Goal: Task Accomplishment & Management: Manage account settings

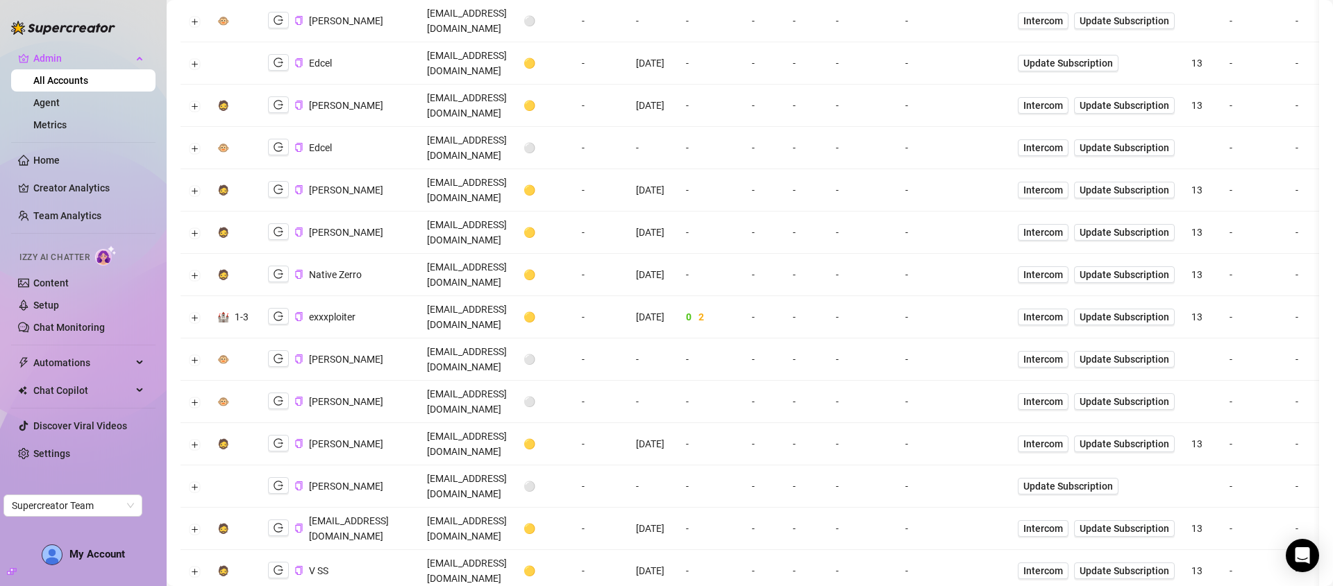
scroll to position [683, 0]
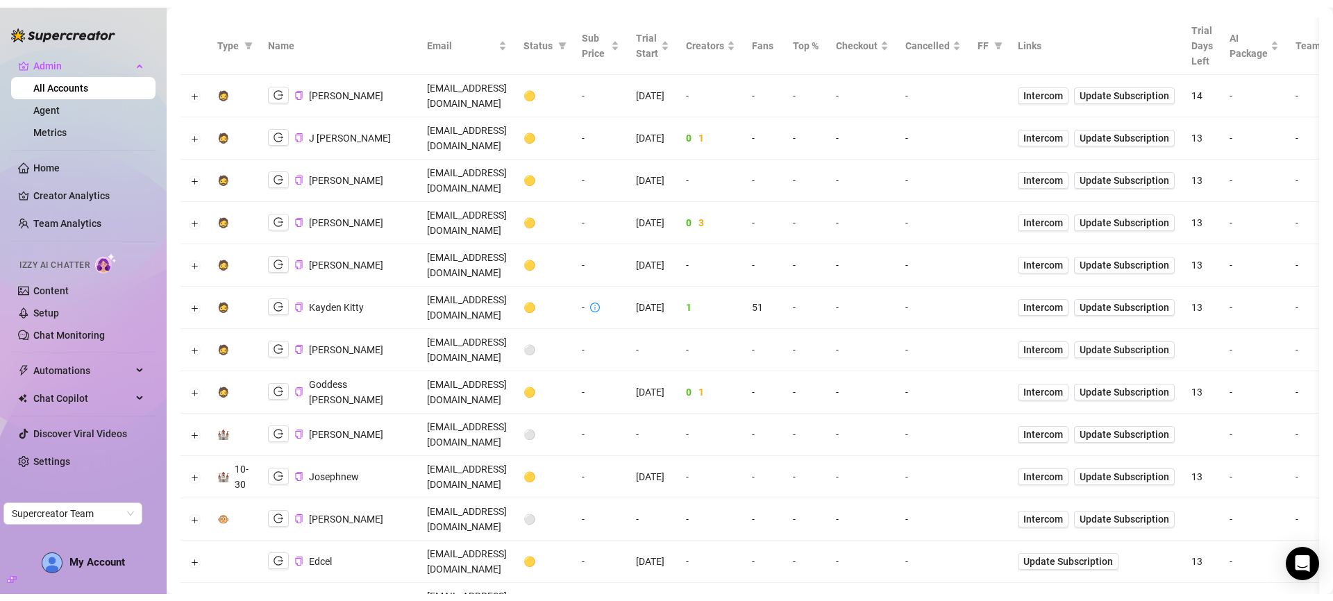
scroll to position [0, 0]
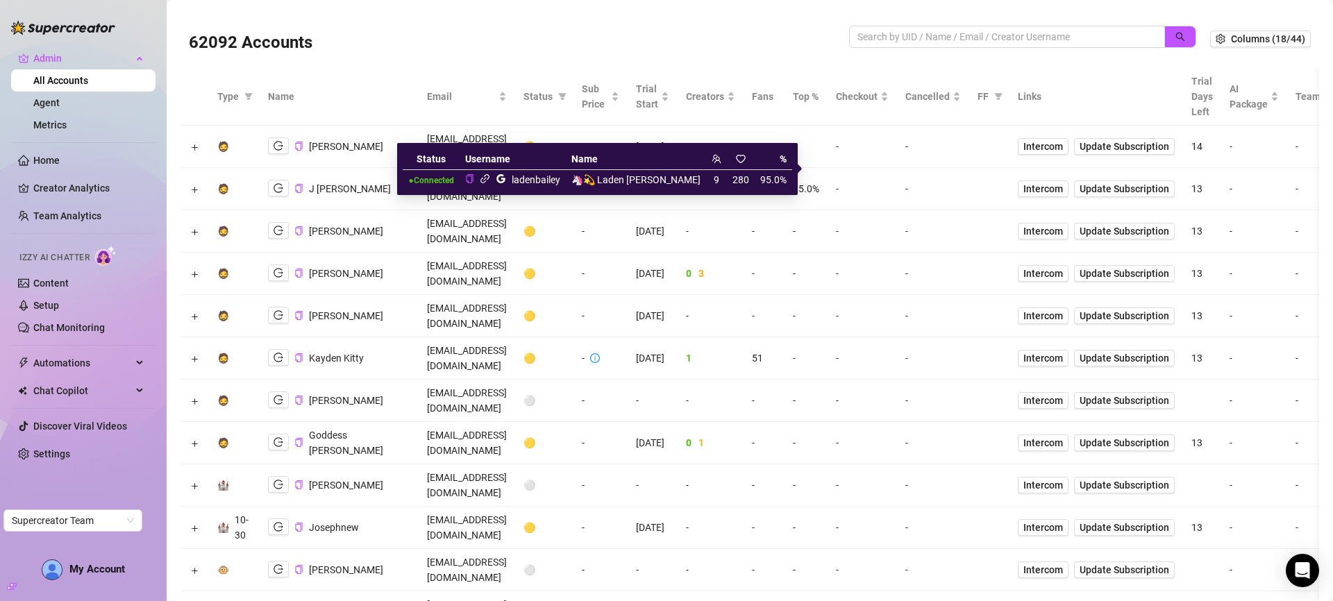
click at [490, 180] on icon "link" at bounding box center [485, 179] width 10 height 10
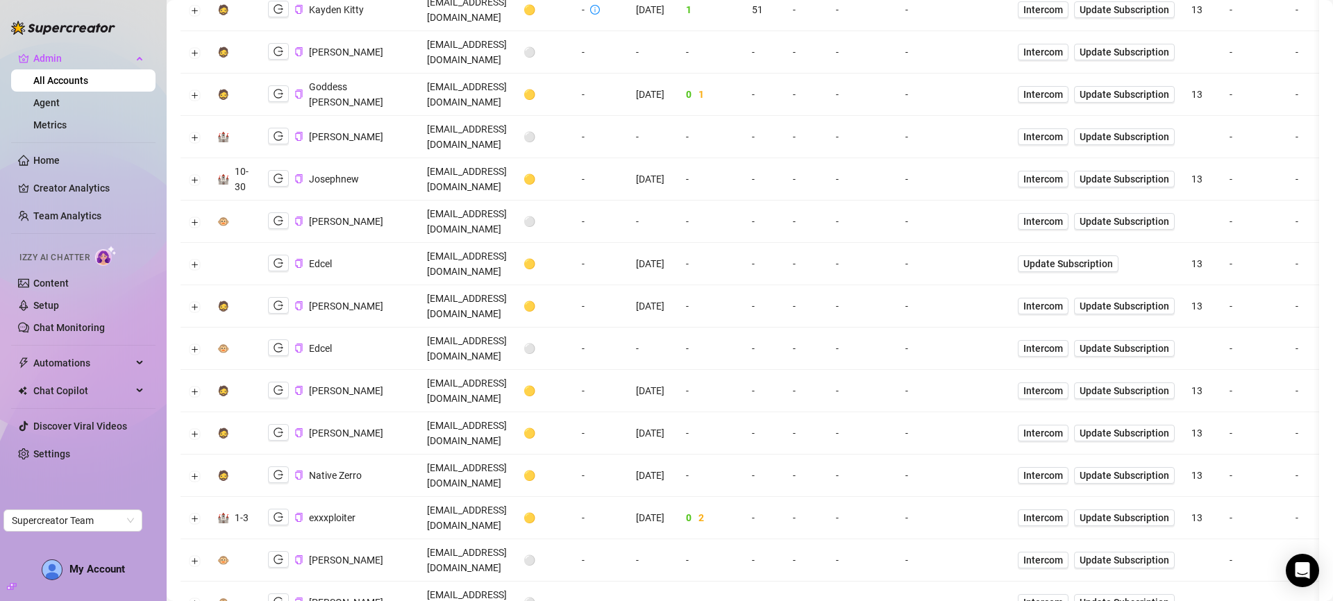
scroll to position [582, 0]
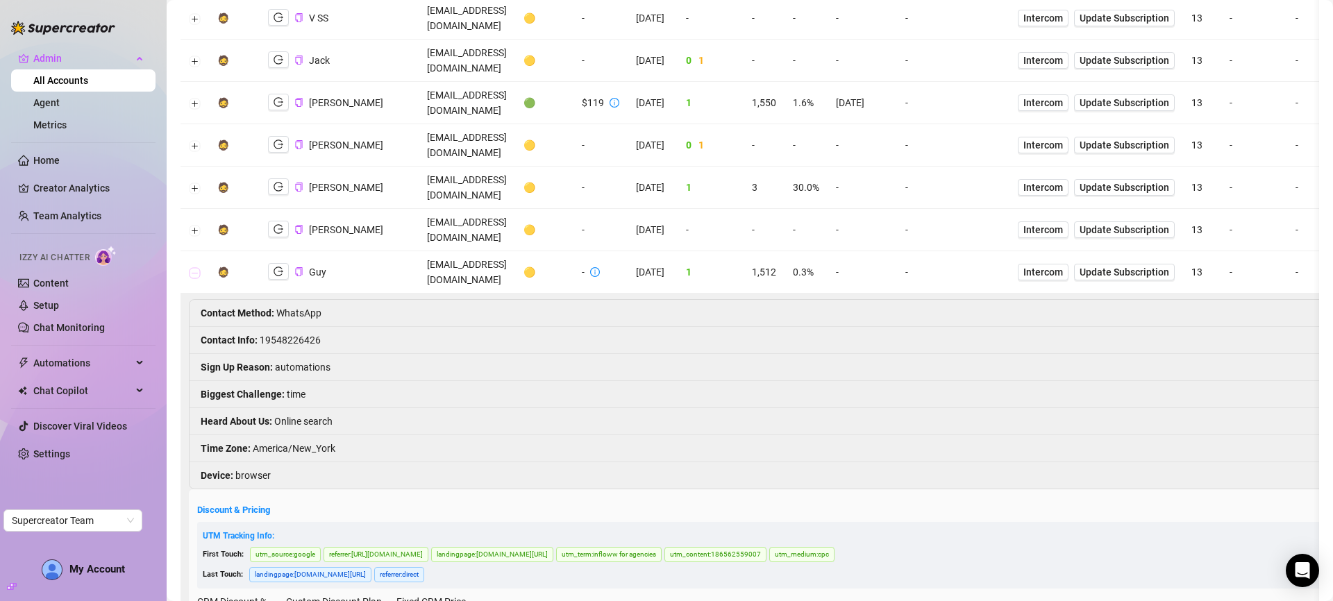
scroll to position [1105, 0]
type input "1000"
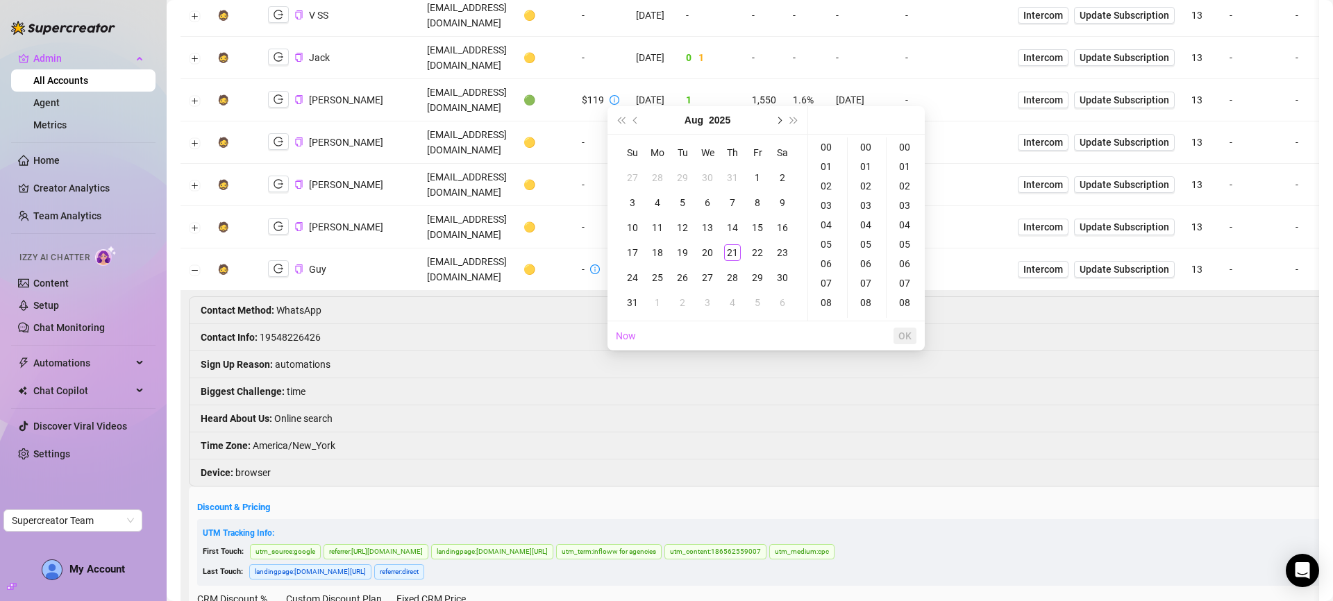
type input "2025-08-02 00:00:00"
click at [782, 121] on button "Next month (PageDown)" at bounding box center [777, 120] width 15 height 28
click at [781, 203] on div "13" at bounding box center [782, 202] width 17 height 17
type input "2025-09-13 00:00:00"
click at [897, 334] on button "OK" at bounding box center [904, 336] width 23 height 17
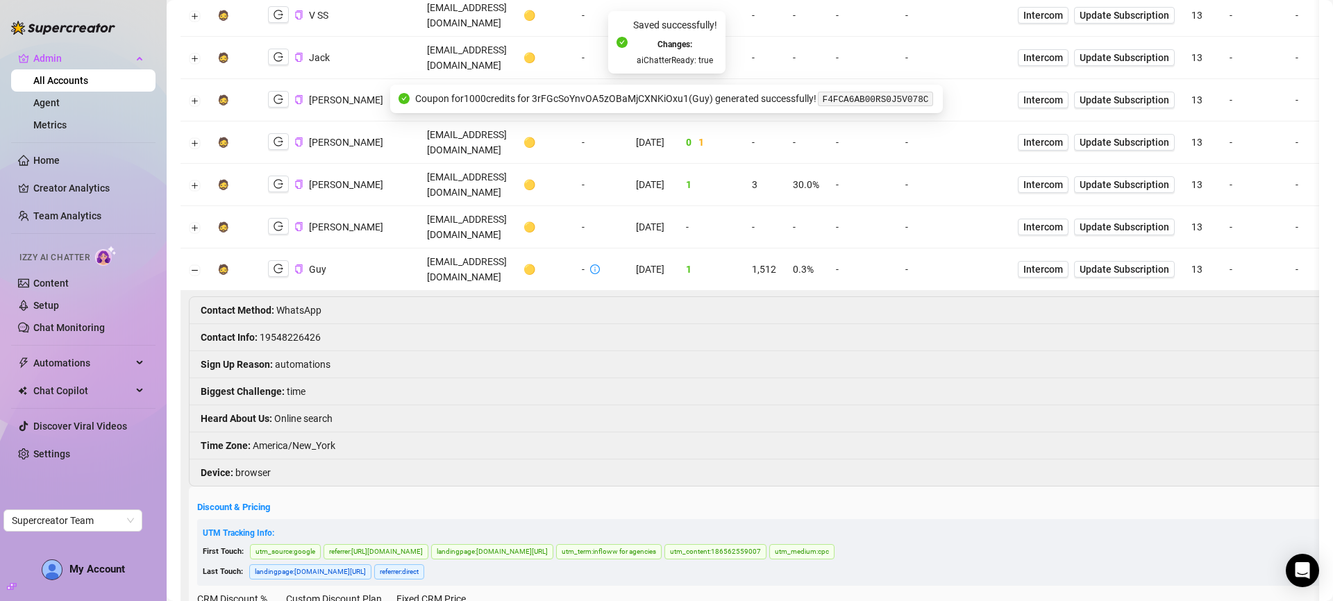
click at [858, 97] on code "F4FCA6AB00RS0J5V078C" at bounding box center [875, 99] width 115 height 15
copy code "F4FCA6AB00RS0J5V078C"
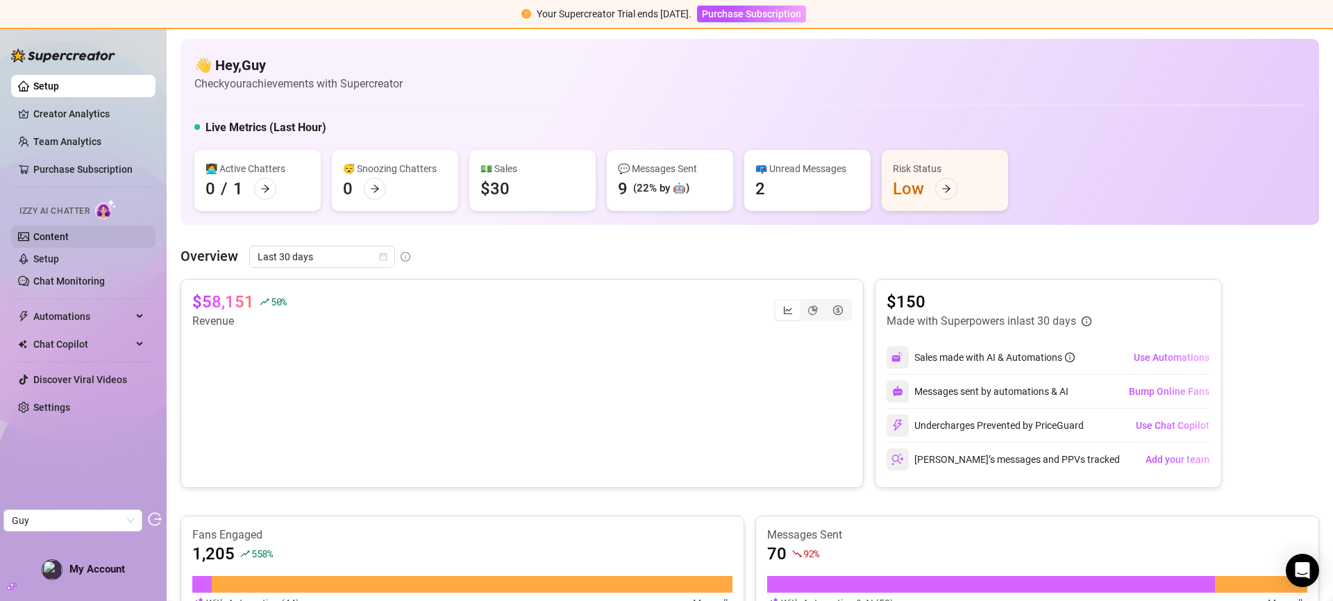
click at [63, 233] on link "Content" at bounding box center [50, 236] width 35 height 11
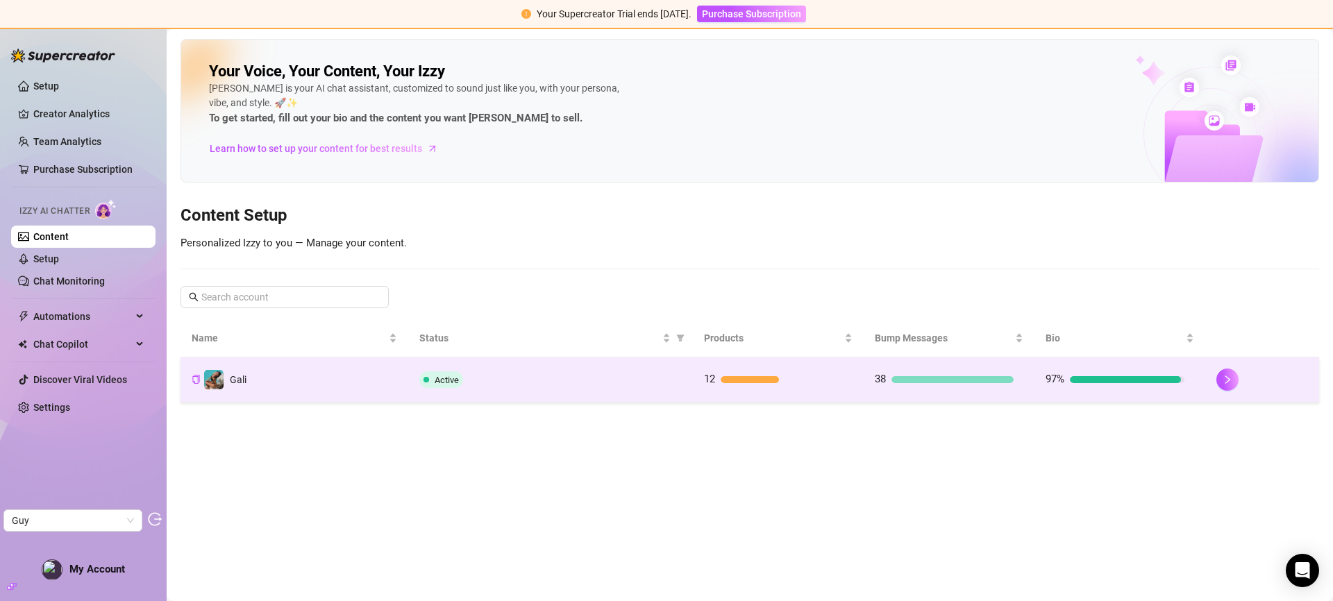
click at [272, 378] on td "Gali" at bounding box center [294, 379] width 228 height 45
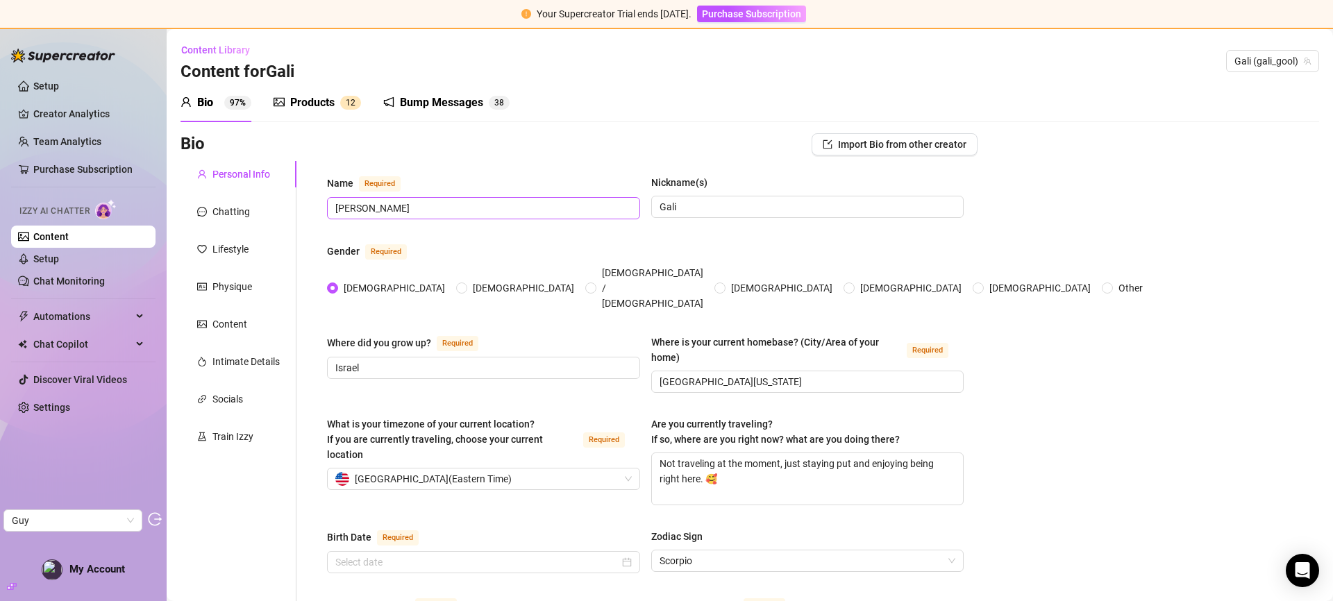
radio input "true"
type input "February 17th, 2000"
click at [235, 211] on div "Chatting" at bounding box center [230, 211] width 37 height 15
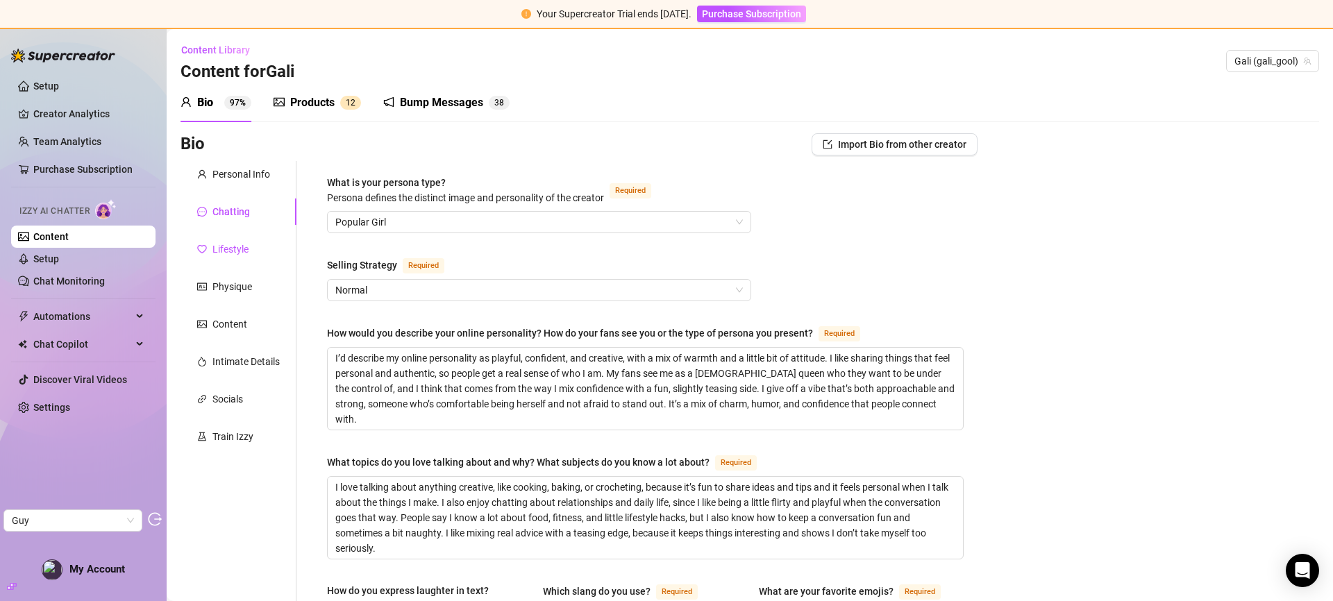
click at [240, 251] on div "Lifestyle" at bounding box center [230, 249] width 36 height 15
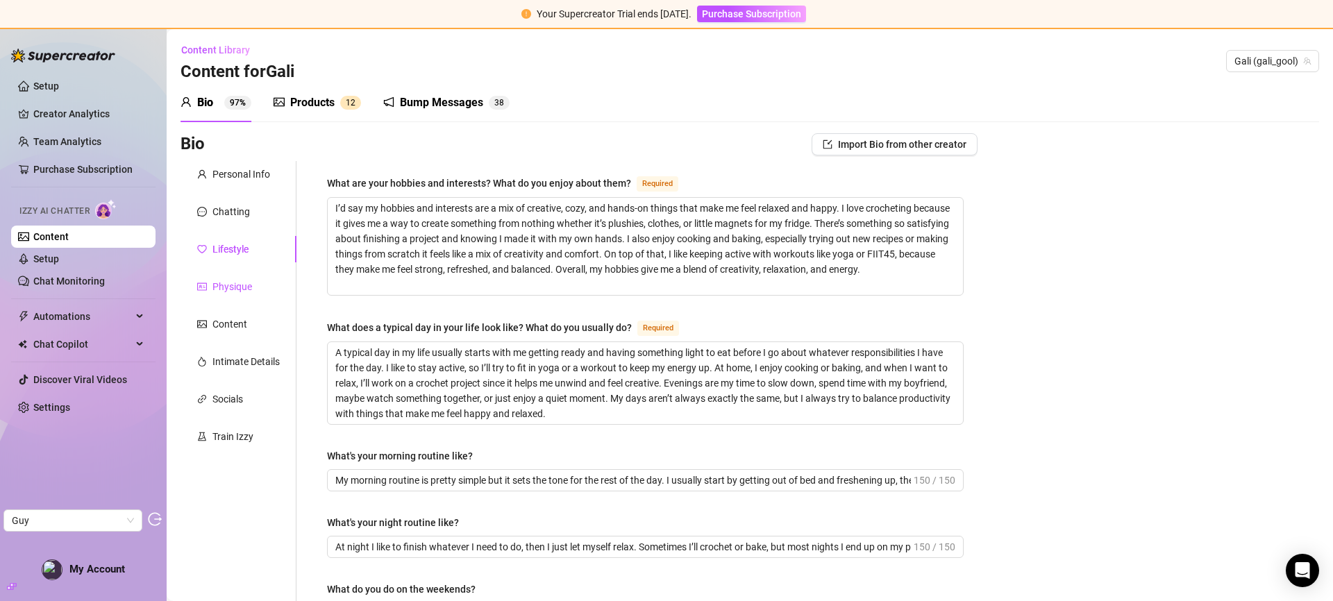
click at [239, 285] on div "Physique" at bounding box center [232, 286] width 40 height 15
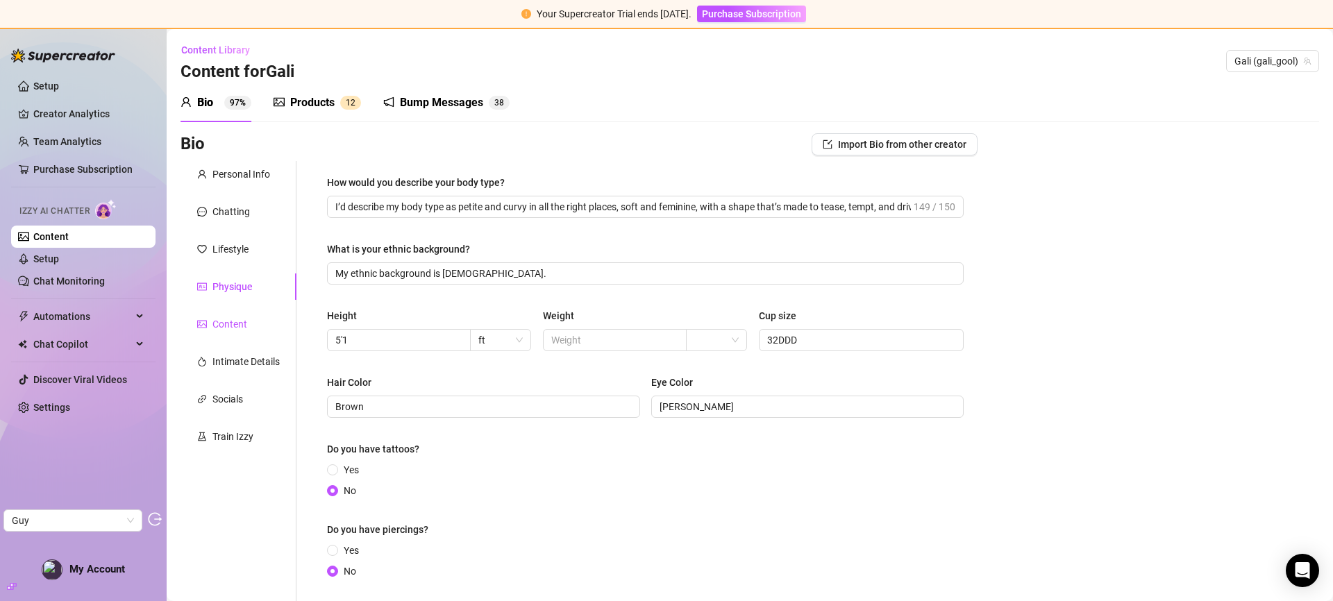
click at [235, 328] on div "Content" at bounding box center [229, 323] width 35 height 15
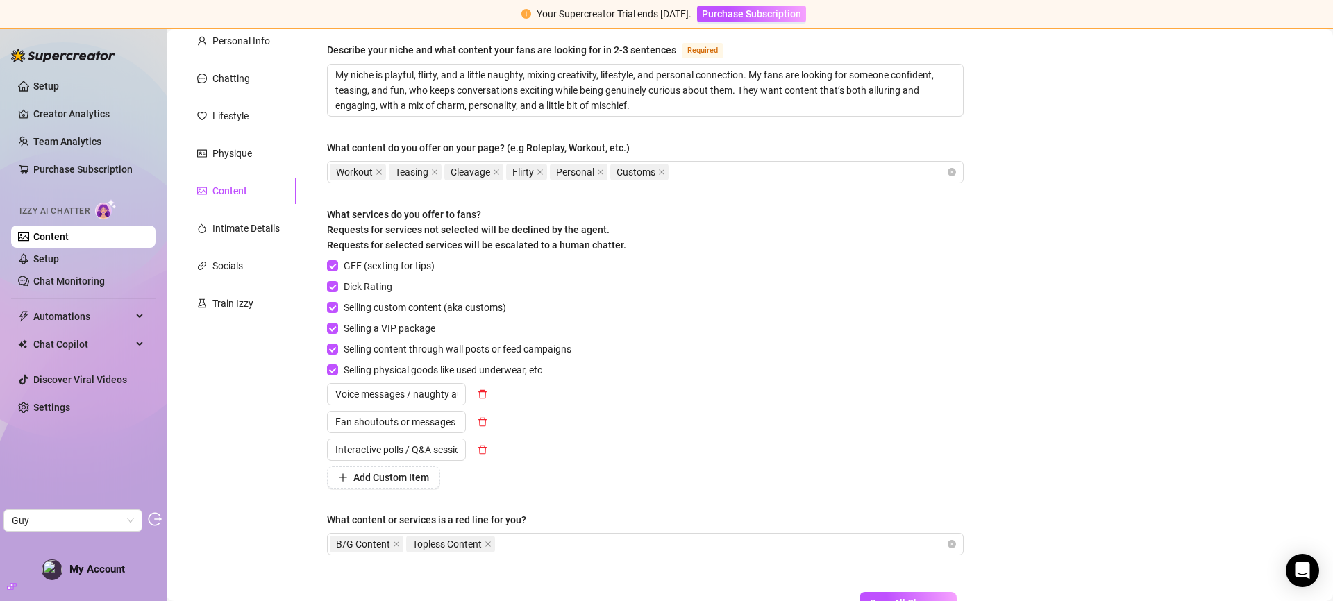
scroll to position [101, 0]
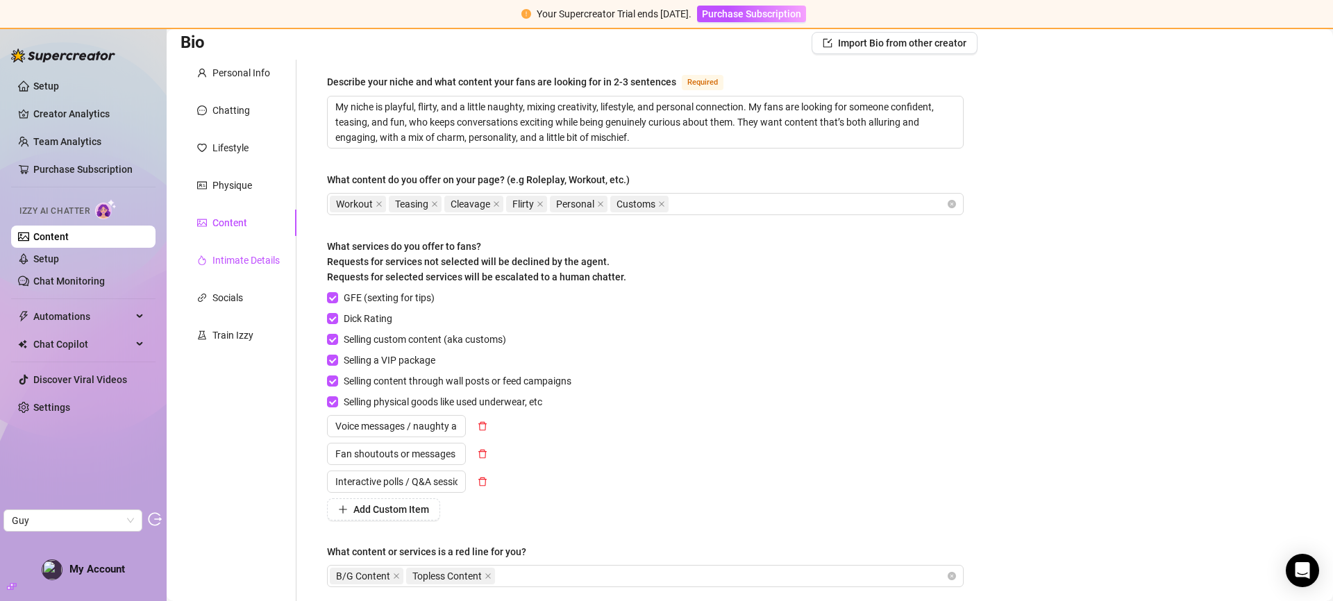
click at [227, 266] on div "Intimate Details" at bounding box center [245, 260] width 67 height 15
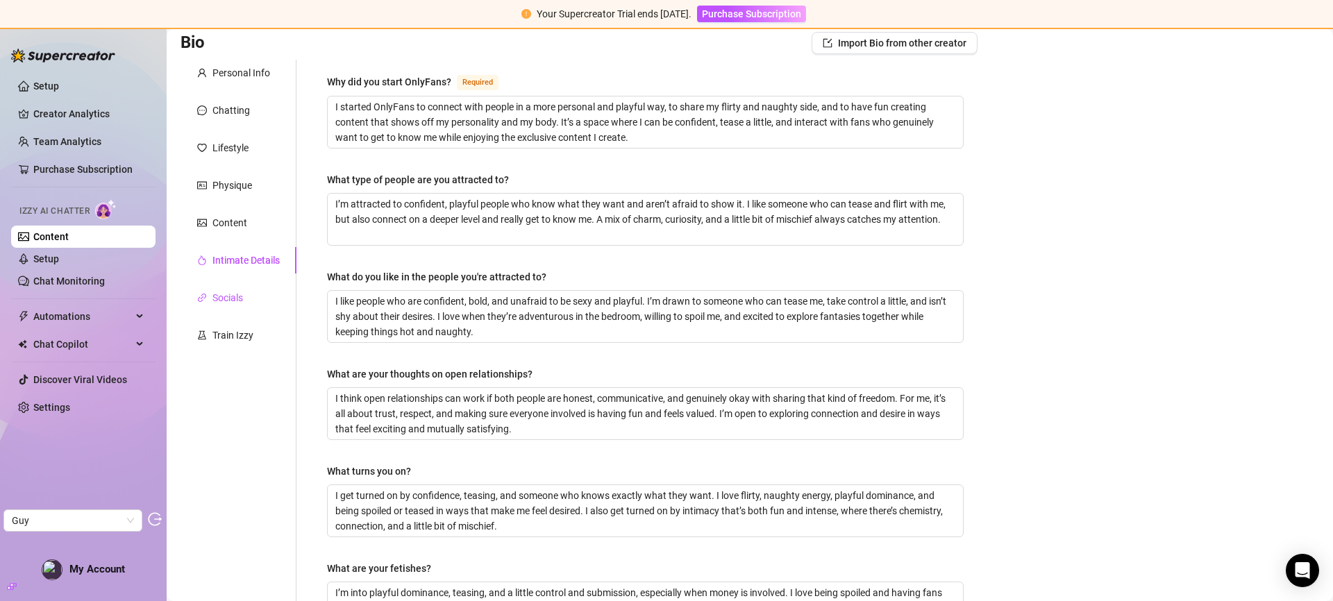
click at [232, 301] on div "Socials" at bounding box center [227, 297] width 31 height 15
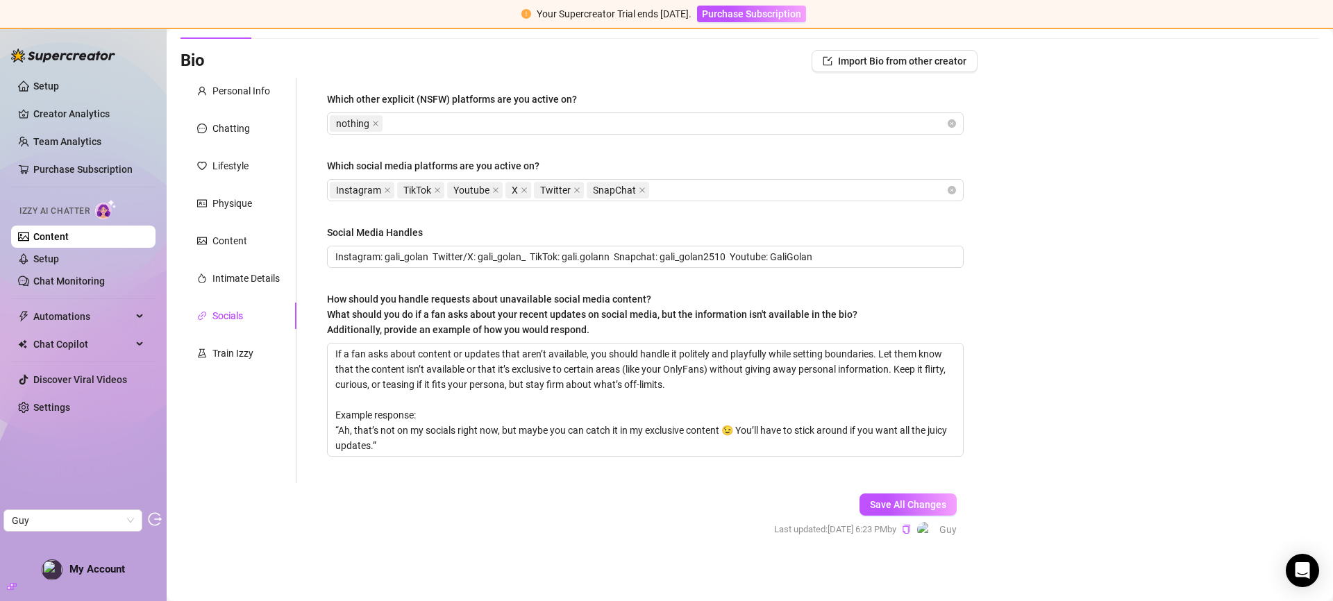
scroll to position [87, 0]
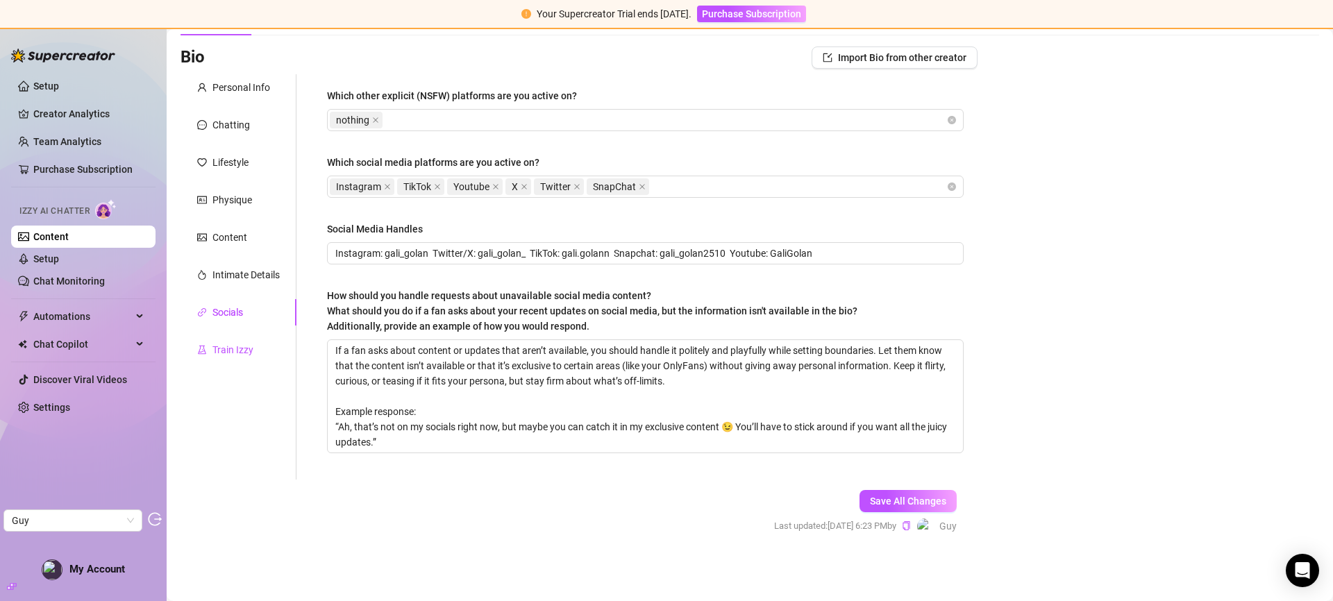
click at [244, 348] on div "Train Izzy" at bounding box center [232, 349] width 41 height 15
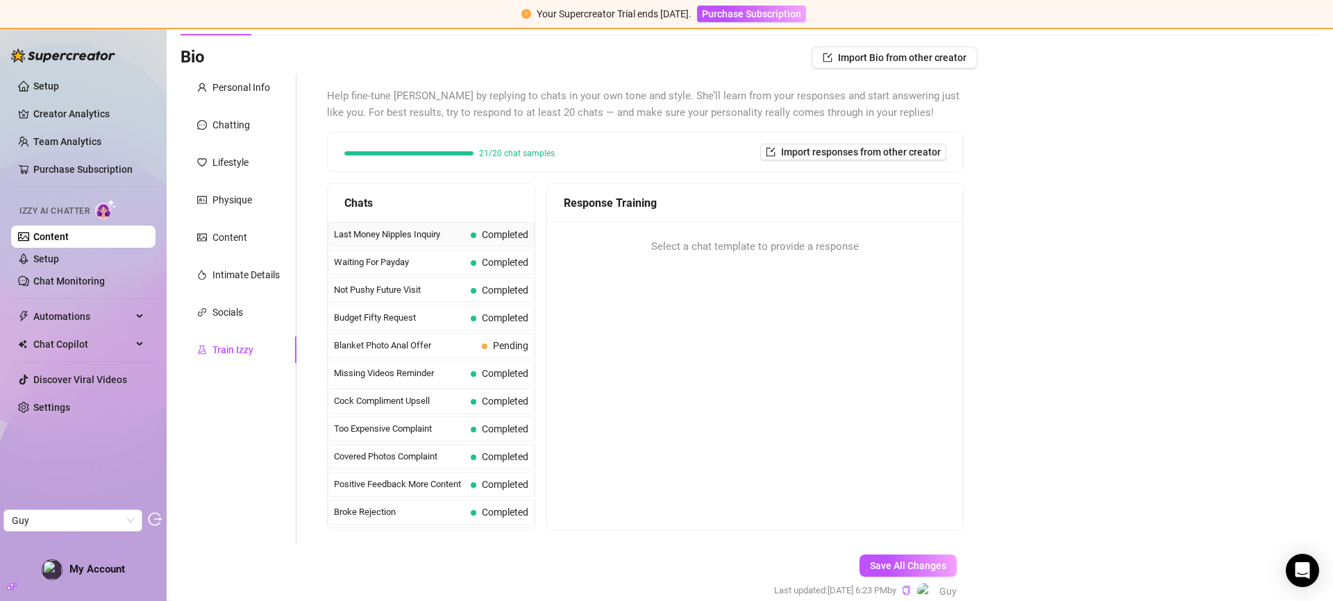
click at [389, 235] on span "Last Money Nipples Inquiry" at bounding box center [399, 235] width 131 height 14
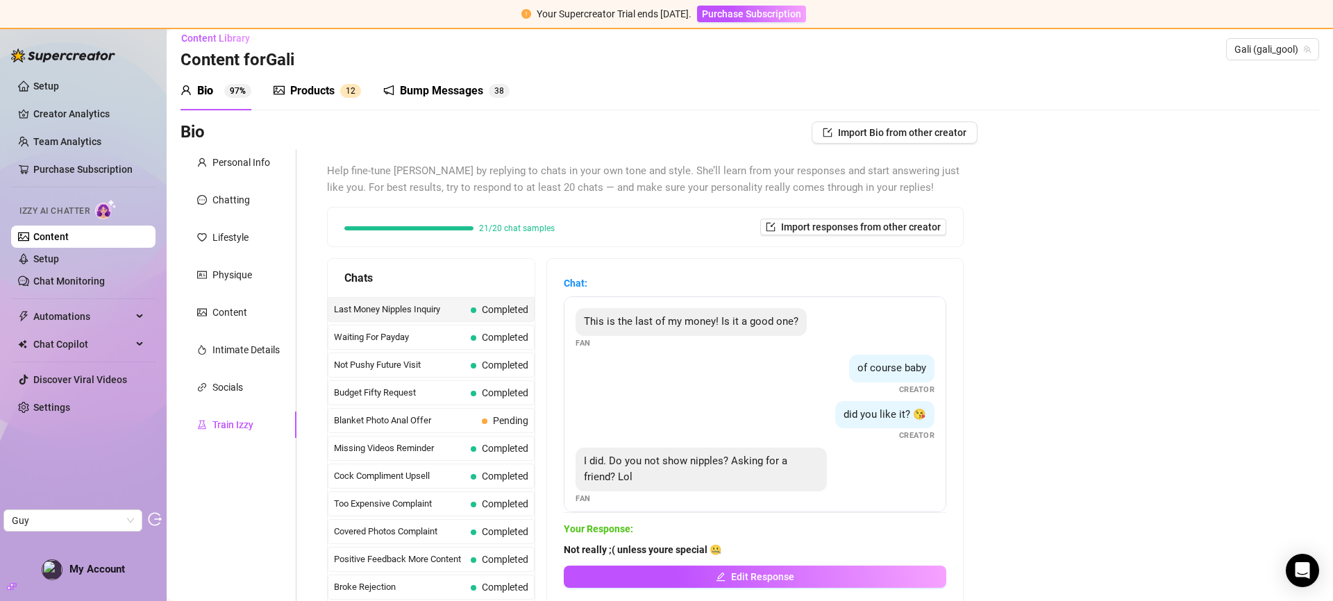
scroll to position [0, 0]
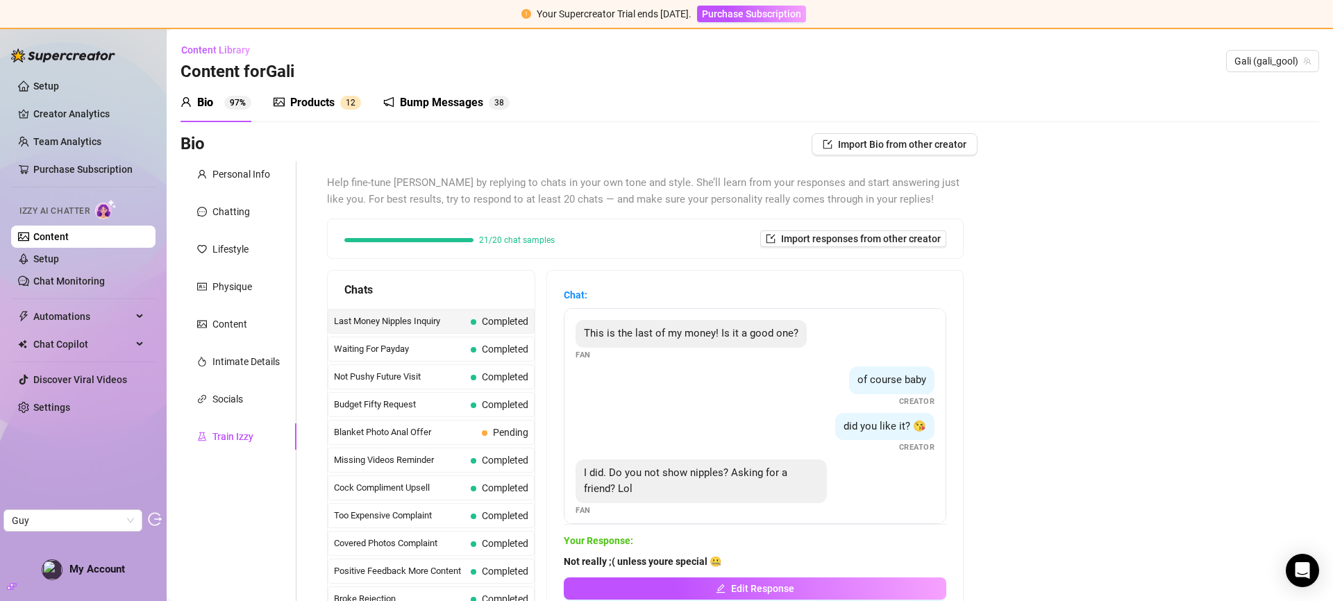
click at [331, 115] on div "Products 1 2" at bounding box center [316, 102] width 87 height 39
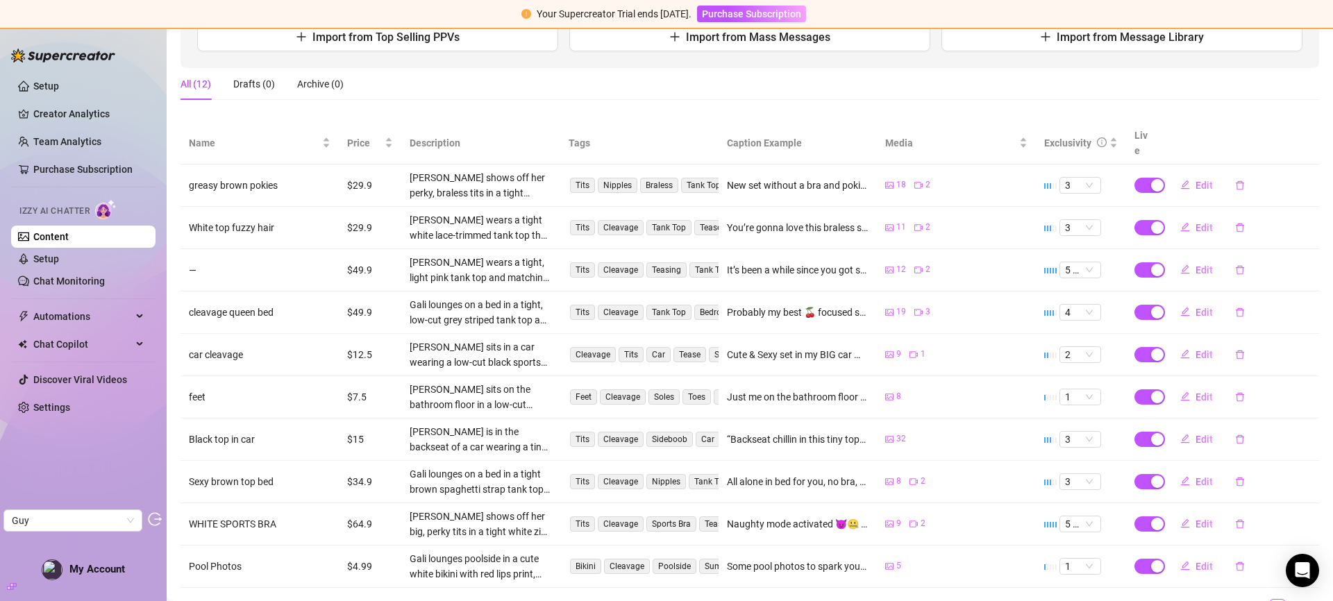
scroll to position [233, 0]
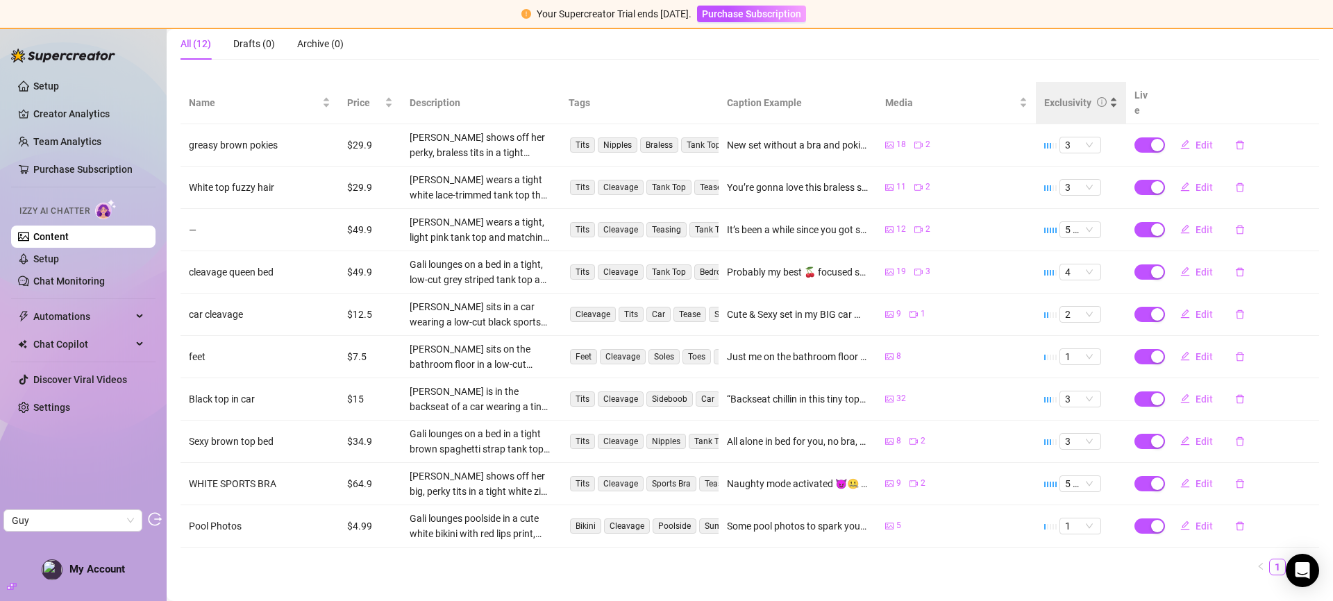
click at [1072, 99] on div "Exclusivity" at bounding box center [1067, 102] width 47 height 15
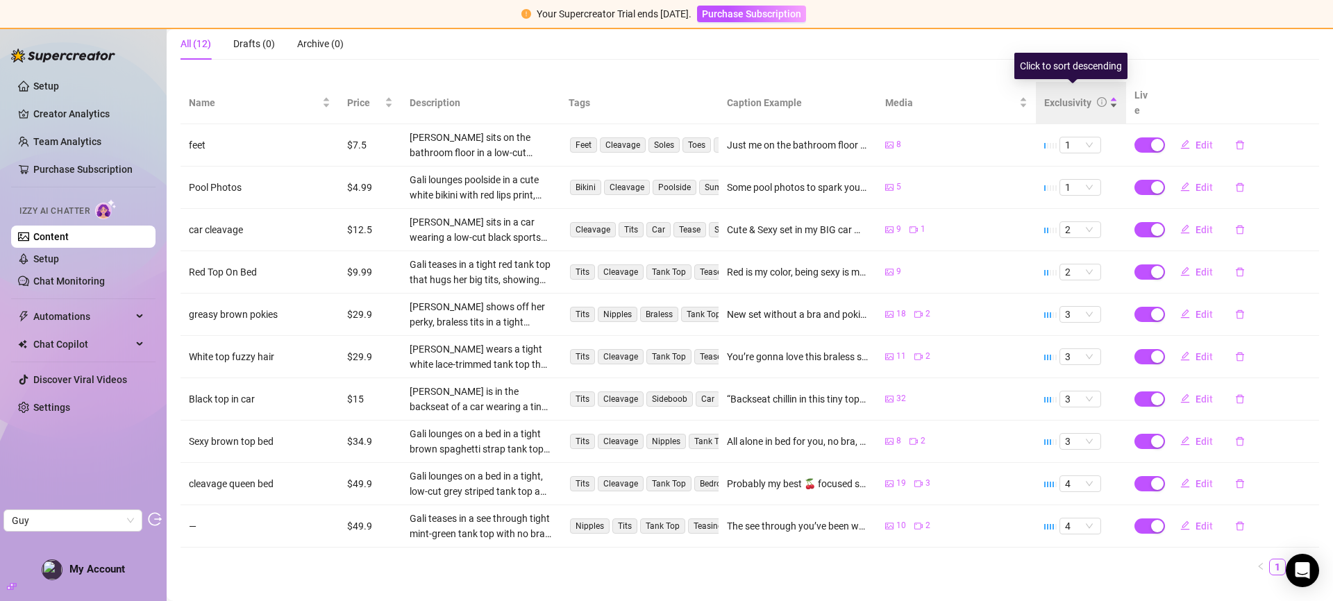
click at [1063, 95] on div "Exclusivity" at bounding box center [1067, 102] width 47 height 15
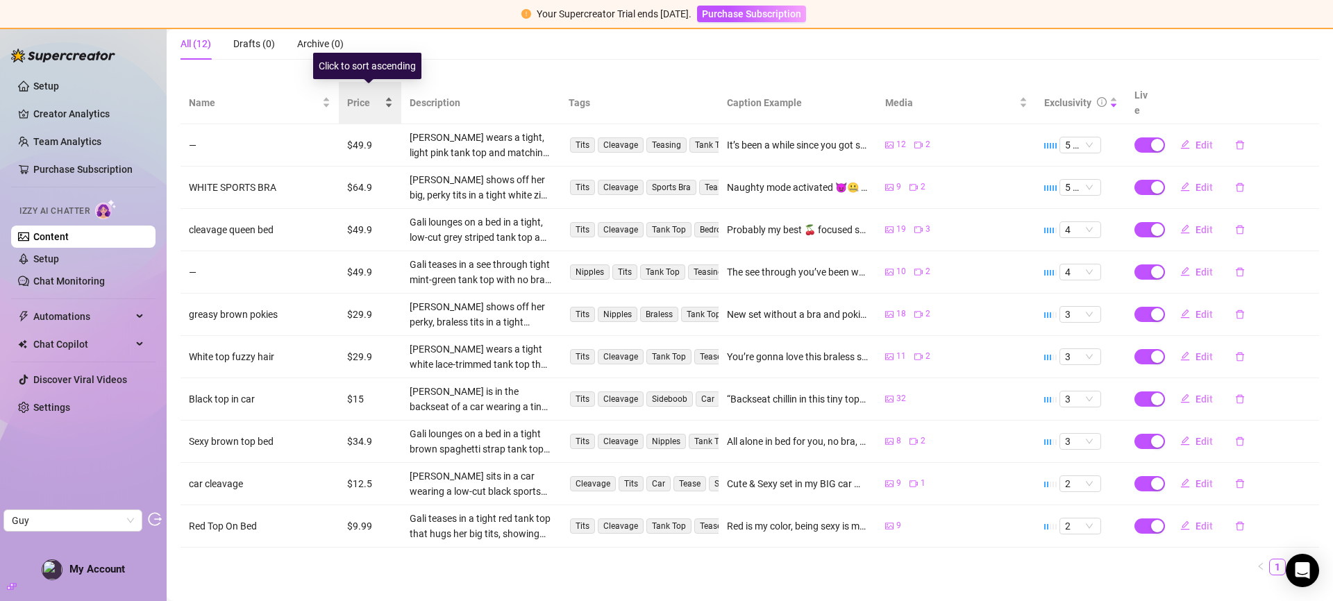
click at [347, 95] on span "Price" at bounding box center [364, 102] width 35 height 15
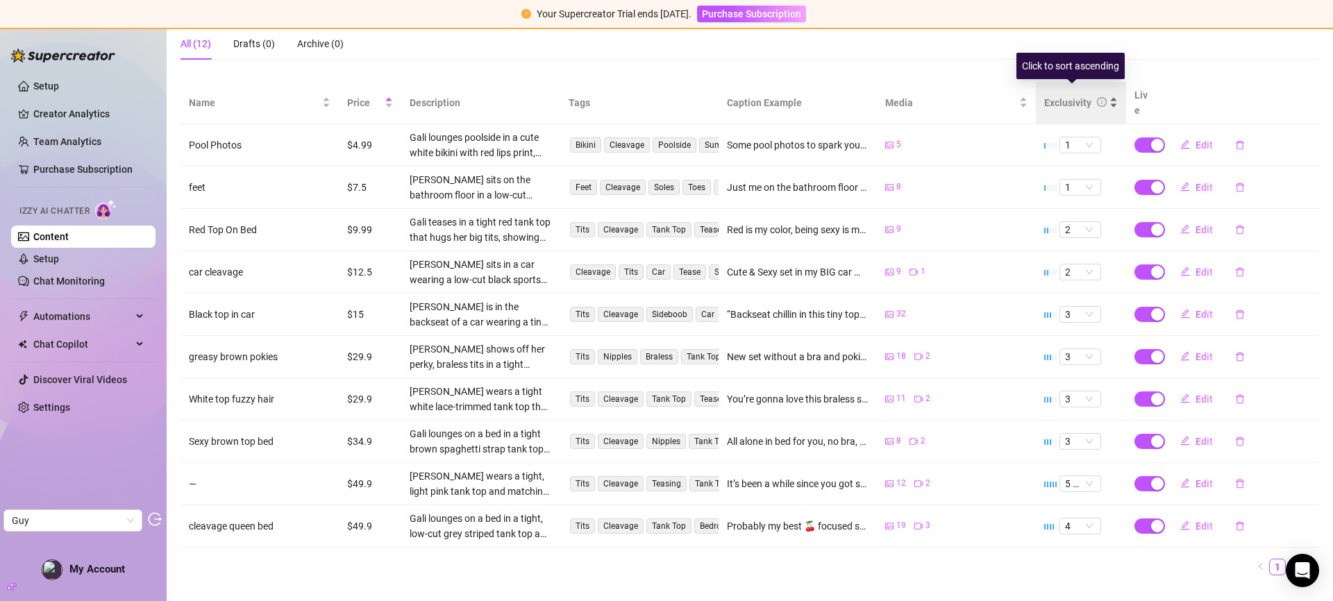
click at [1058, 95] on div "Exclusivity" at bounding box center [1067, 102] width 47 height 15
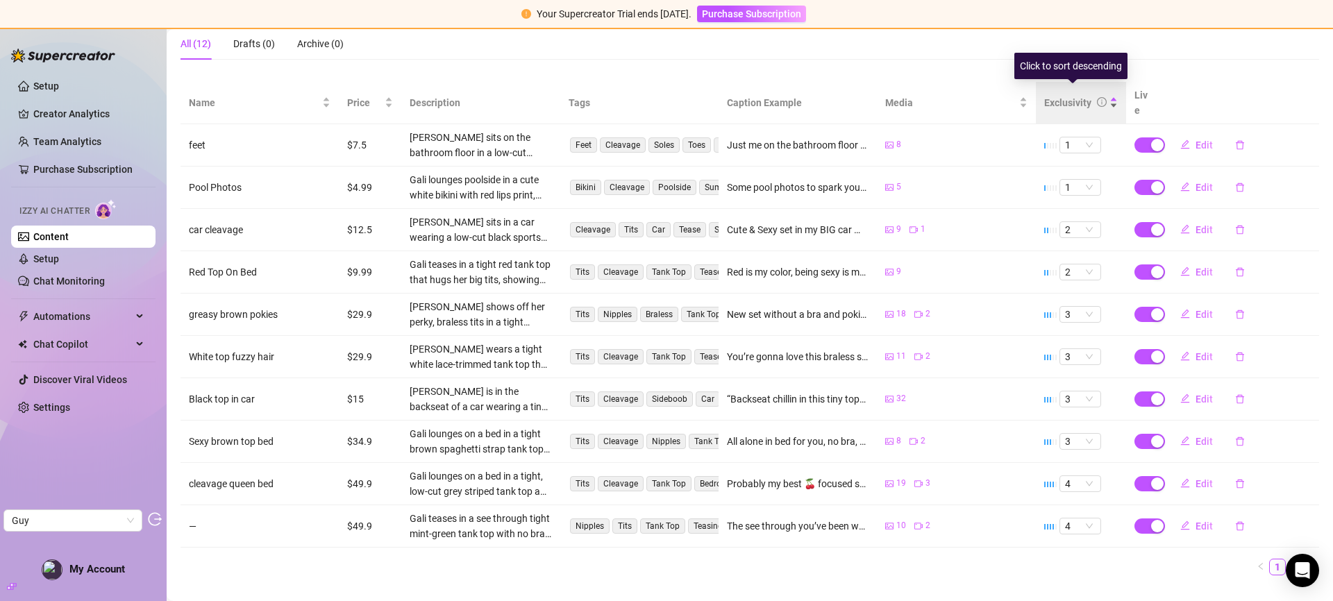
click at [1058, 95] on div "Exclusivity" at bounding box center [1067, 102] width 47 height 15
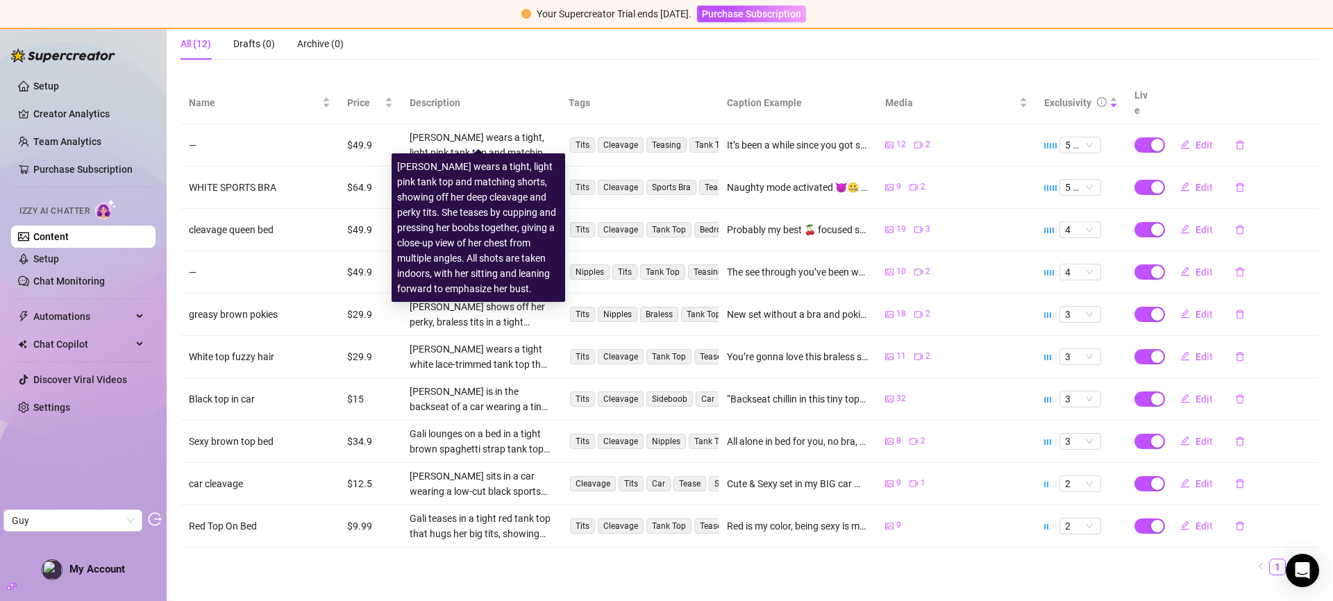
scroll to position [0, 0]
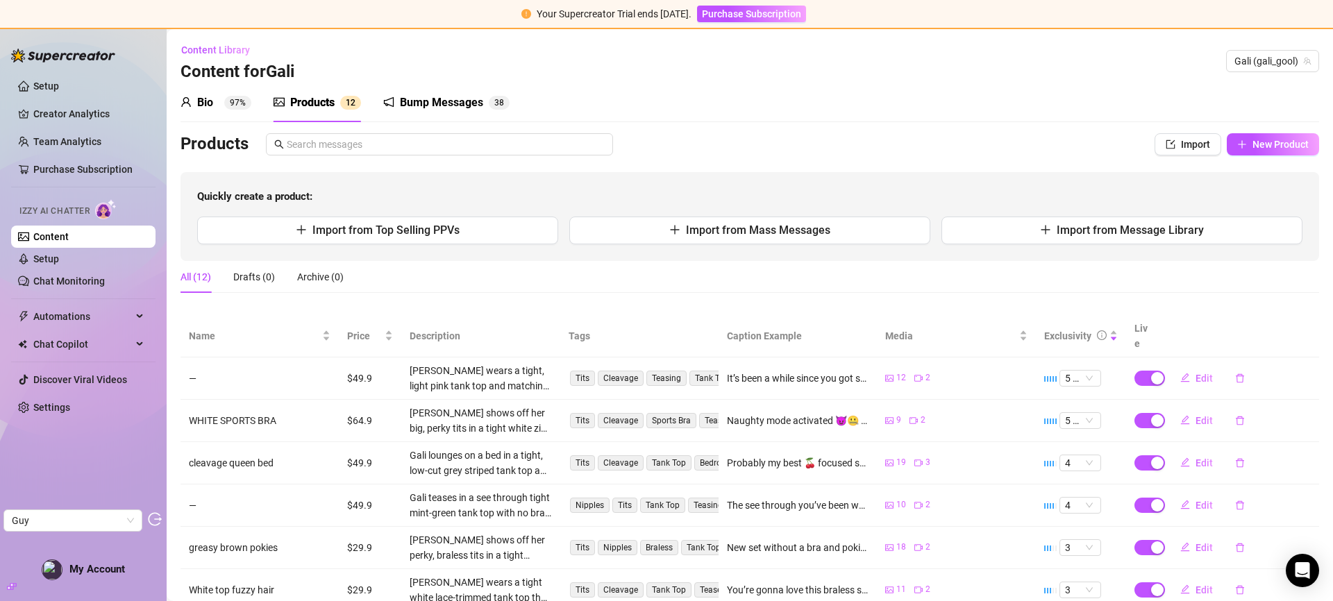
click at [431, 96] on div "Bump Messages" at bounding box center [441, 102] width 83 height 17
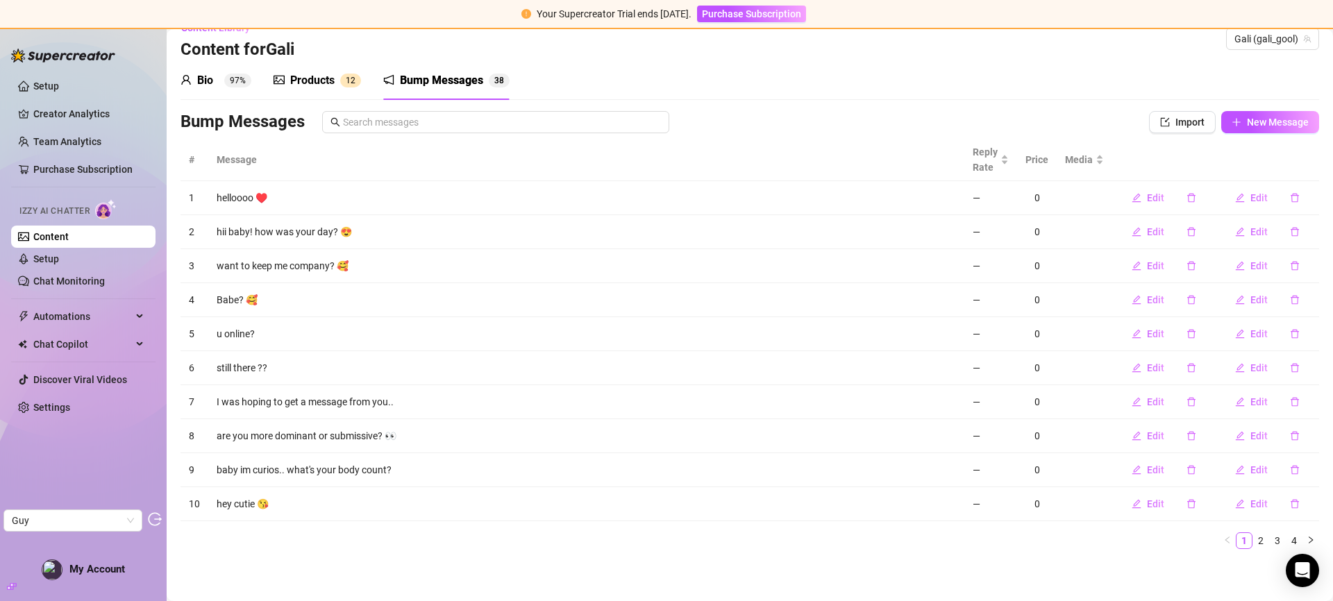
scroll to position [23, 0]
click at [43, 260] on link "Setup" at bounding box center [46, 258] width 26 height 11
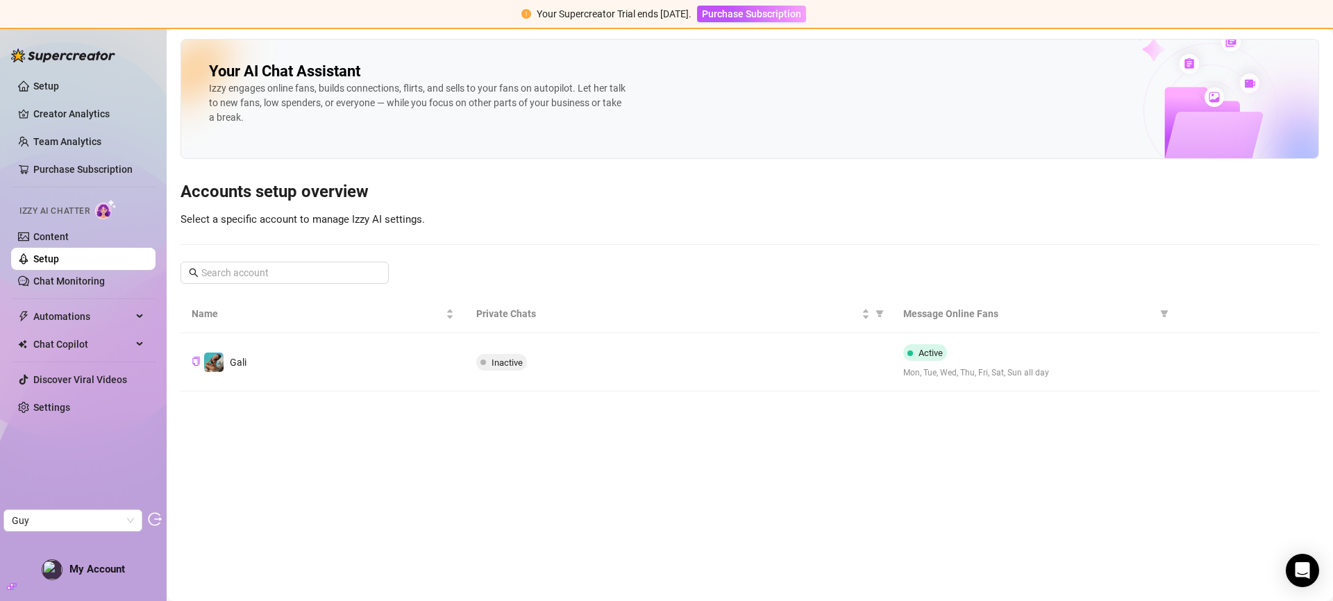
click at [275, 363] on td "Gali" at bounding box center [322, 362] width 285 height 58
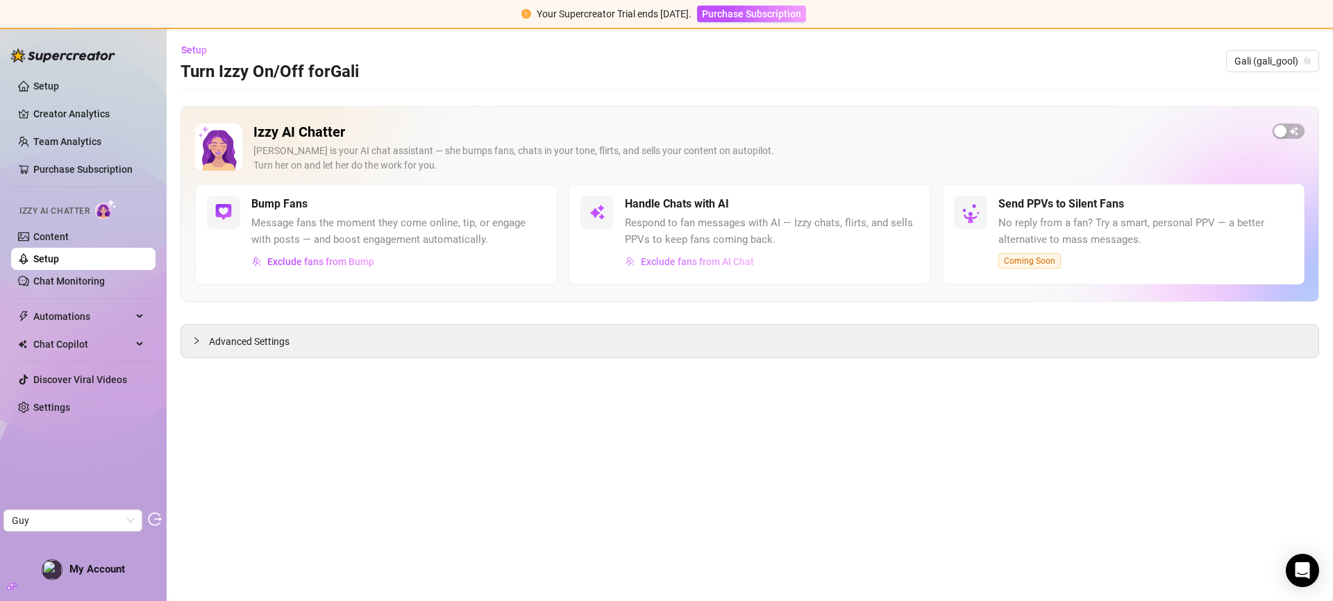
click at [689, 261] on span "Exclude fans from AI Chat" at bounding box center [697, 261] width 113 height 11
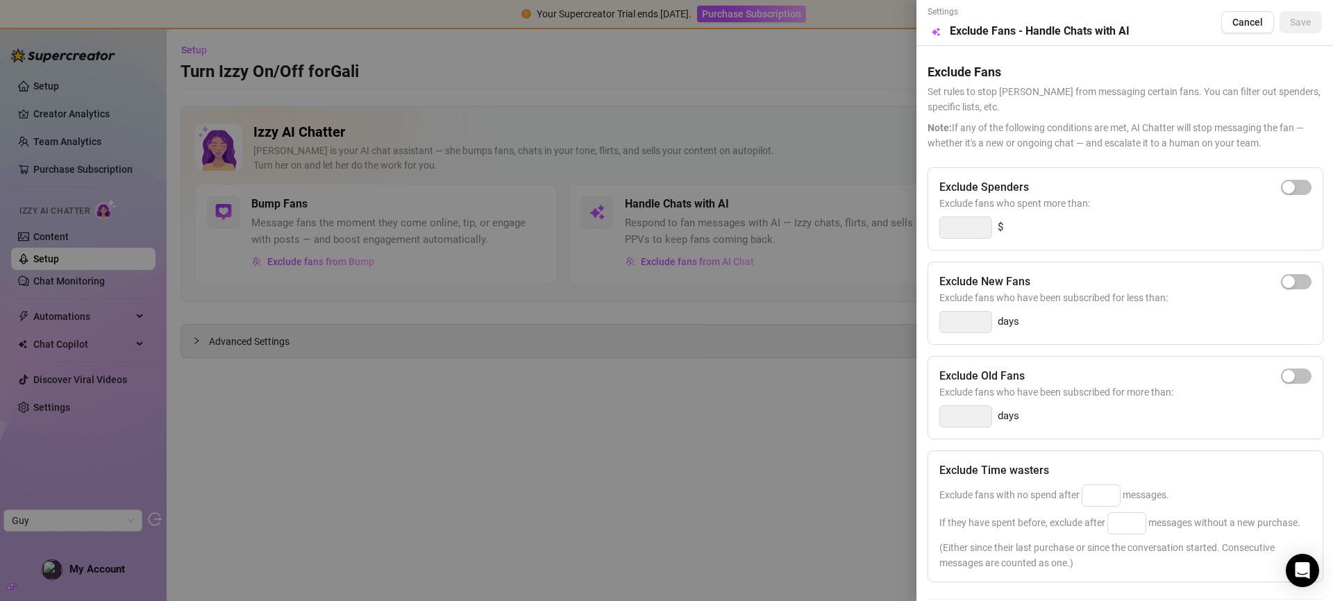
drag, startPoint x: 57, startPoint y: 400, endPoint x: 51, endPoint y: 404, distance: 7.5
click at [57, 400] on div at bounding box center [666, 300] width 1333 height 601
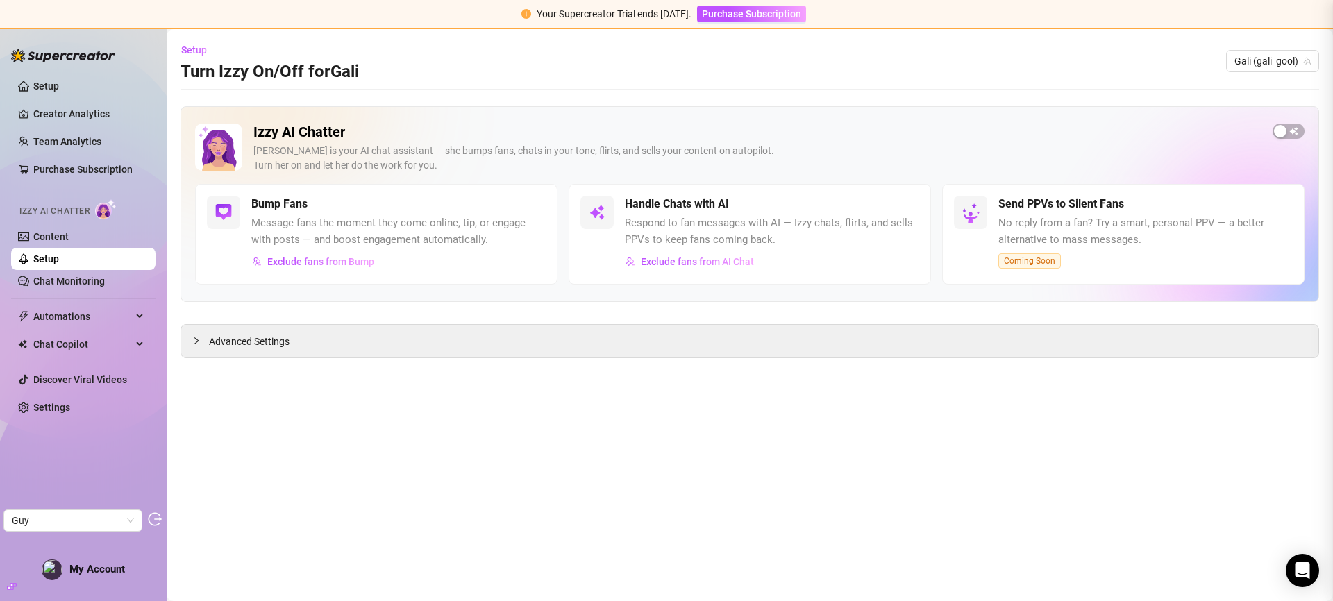
click at [50, 404] on div at bounding box center [666, 300] width 1333 height 601
click at [49, 407] on link "Settings" at bounding box center [51, 407] width 37 height 11
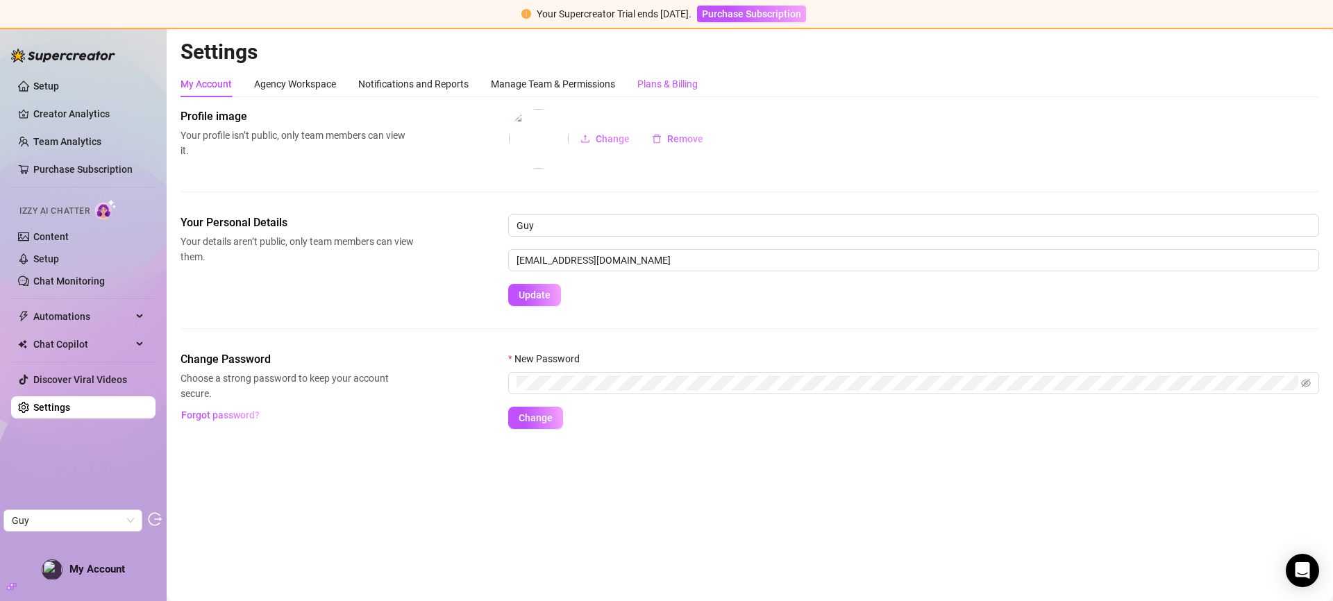
click at [648, 84] on div "Plans & Billing" at bounding box center [667, 83] width 60 height 15
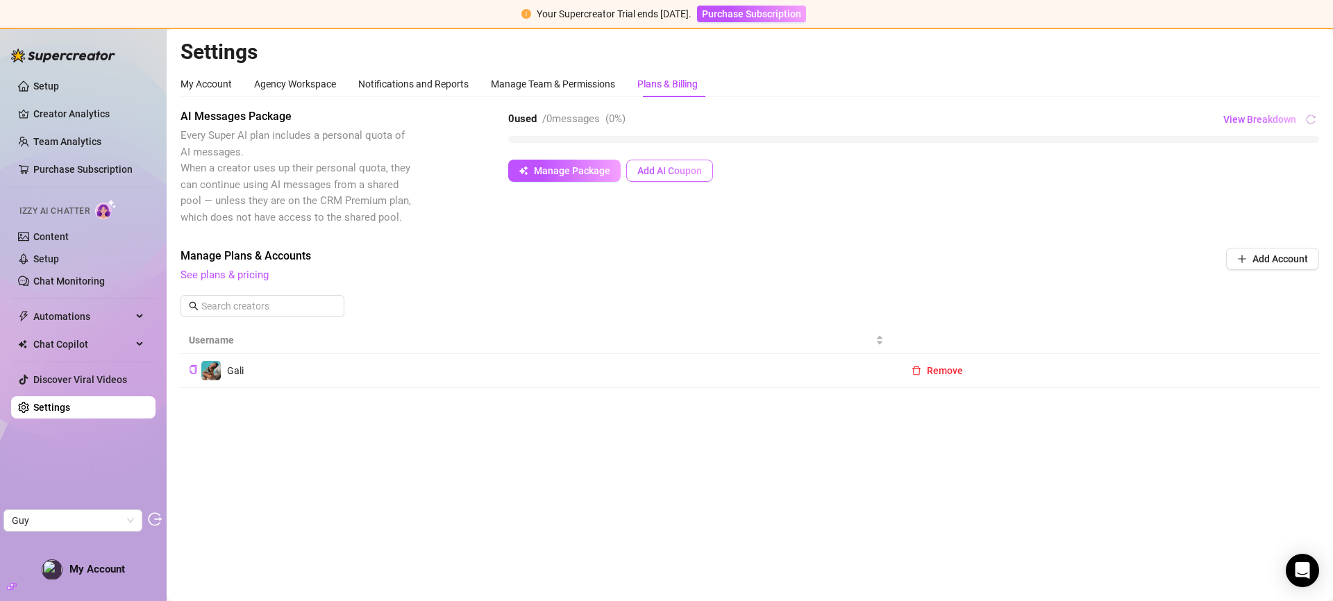
click at [683, 166] on span "Add AI Coupon" at bounding box center [669, 170] width 65 height 11
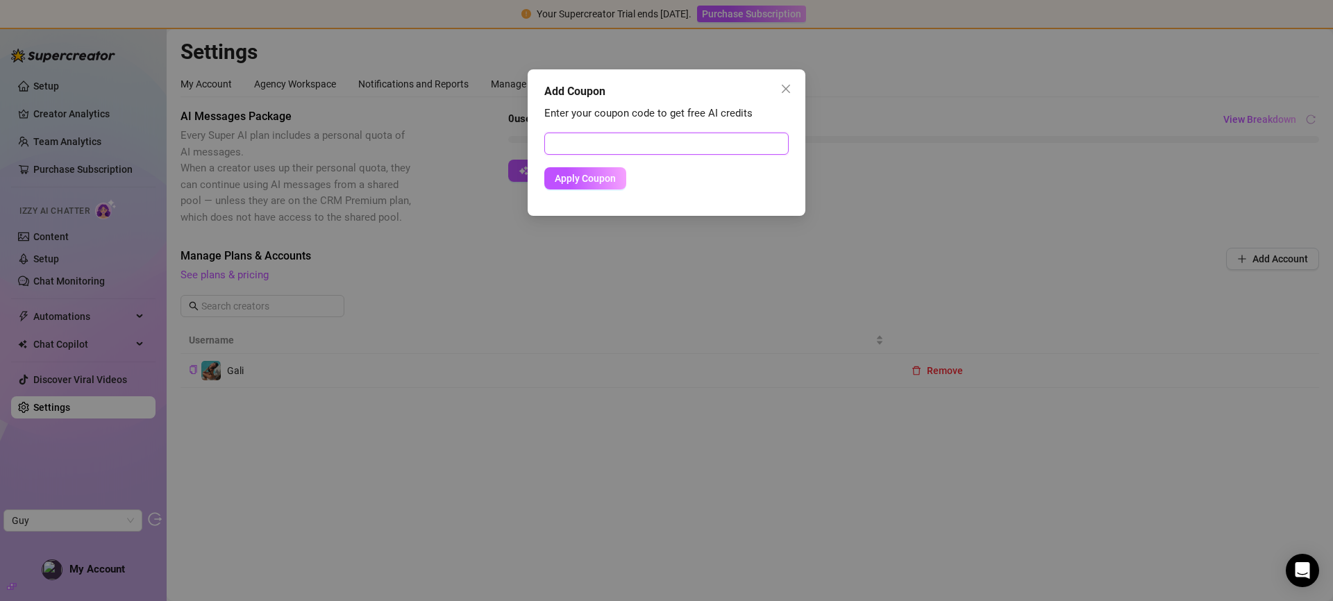
drag, startPoint x: 624, startPoint y: 148, endPoint x: 606, endPoint y: 158, distance: 20.5
click at [624, 147] on input "text" at bounding box center [666, 144] width 244 height 22
paste input "F4FCA6AB00RS0J5V078C"
type input "F4FCA6AB00RS0J5V078C"
click at [602, 178] on span "Apply Coupon" at bounding box center [585, 178] width 61 height 11
